Goal: Task Accomplishment & Management: Use online tool/utility

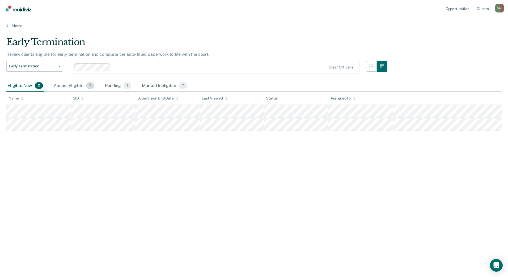
click at [74, 86] on div "Almost Eligible 7" at bounding box center [74, 86] width 43 height 12
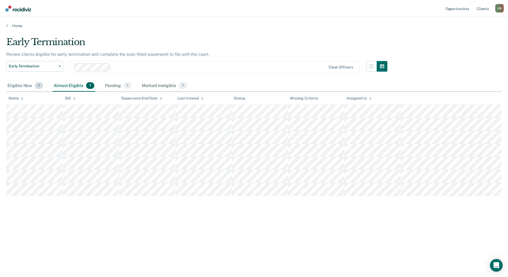
click at [19, 85] on div "Eligible Now 2" at bounding box center [25, 86] width 38 height 12
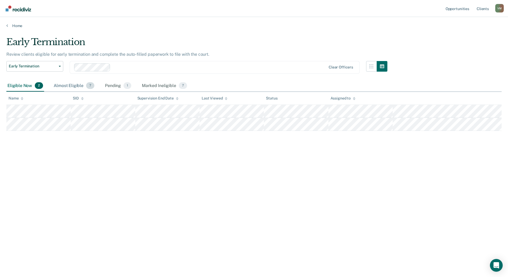
click at [70, 87] on div "Almost Eligible 7" at bounding box center [74, 86] width 43 height 12
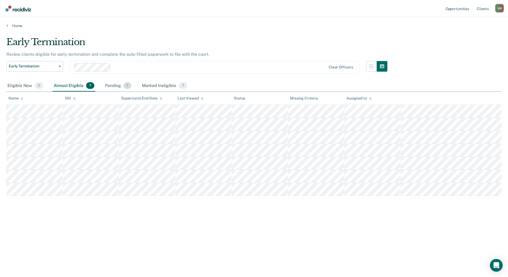
click at [113, 87] on div "Pending 1" at bounding box center [118, 86] width 28 height 12
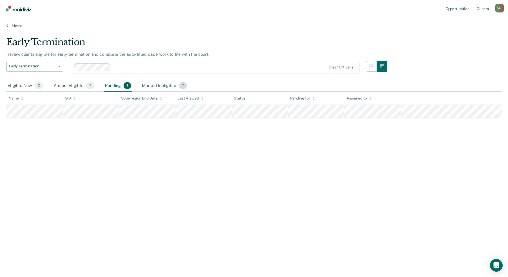
click at [161, 87] on div "Marked Ineligible 7" at bounding box center [164, 86] width 47 height 12
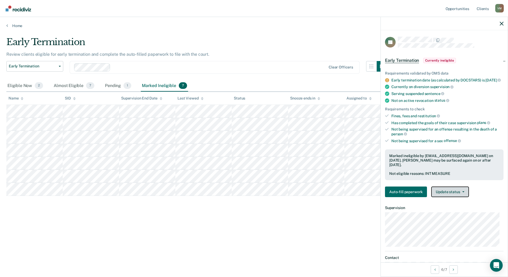
click at [457, 193] on button "Update status" at bounding box center [449, 192] width 37 height 11
click at [454, 205] on button "Mark Pending" at bounding box center [456, 205] width 51 height 9
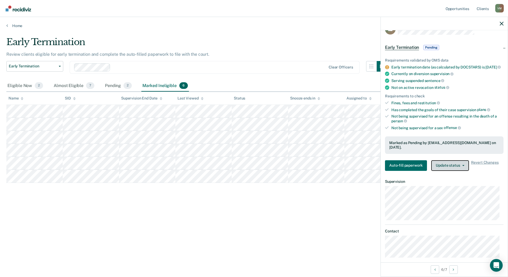
scroll to position [18, 0]
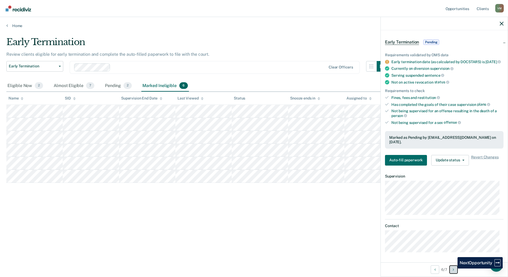
click at [454, 269] on icon "Next Opportunity" at bounding box center [453, 270] width 1 height 4
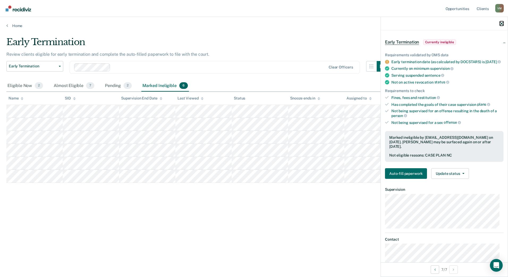
click at [501, 24] on icon "button" at bounding box center [502, 24] width 4 height 4
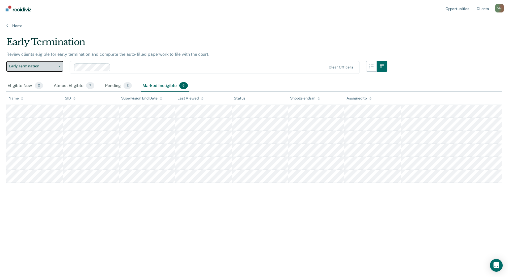
click at [34, 66] on span "Early Termination" at bounding box center [33, 66] width 48 height 5
click at [30, 77] on div "Early Termination" at bounding box center [32, 77] width 43 height 9
click at [17, 27] on link "Home" at bounding box center [253, 25] width 495 height 5
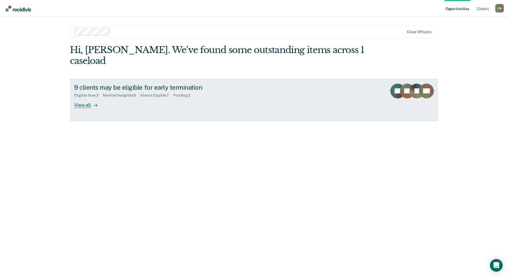
click at [85, 98] on div "View all" at bounding box center [89, 103] width 30 height 10
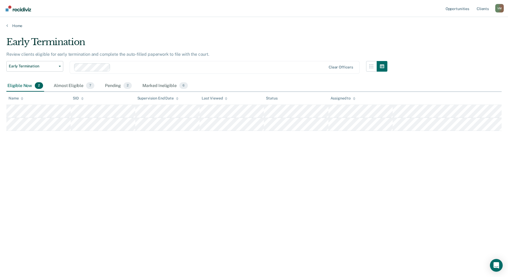
click at [128, 158] on div "Early Termination Review clients eligible for early termination and complete th…" at bounding box center [253, 137] width 495 height 201
click at [60, 68] on button "Early Termination" at bounding box center [34, 66] width 57 height 11
click at [114, 86] on div "Pending 2" at bounding box center [118, 86] width 29 height 12
click at [240, 48] on div "Early Termination" at bounding box center [196, 44] width 381 height 15
